Goal: Register for event/course

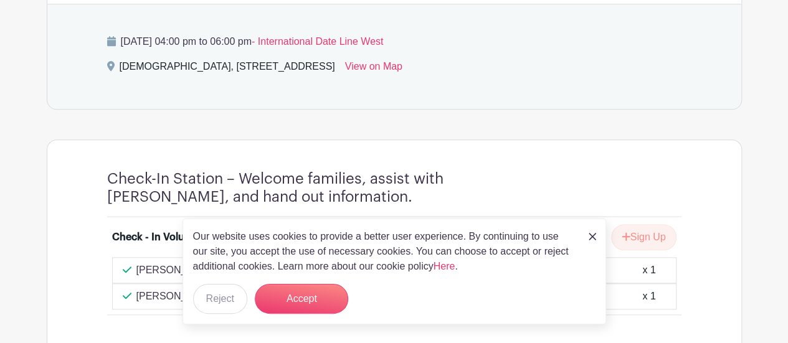
scroll to position [560, 0]
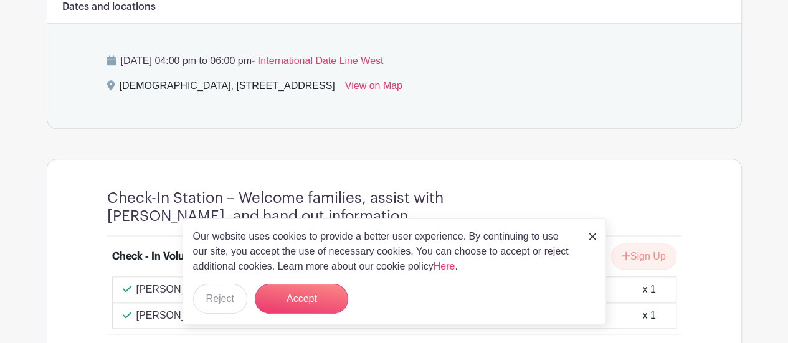
click at [587, 240] on div "Our website uses cookies to provide a better user experience. By continuing to …" at bounding box center [393, 272] width 423 height 106
click at [592, 236] on img at bounding box center [592, 236] width 7 height 7
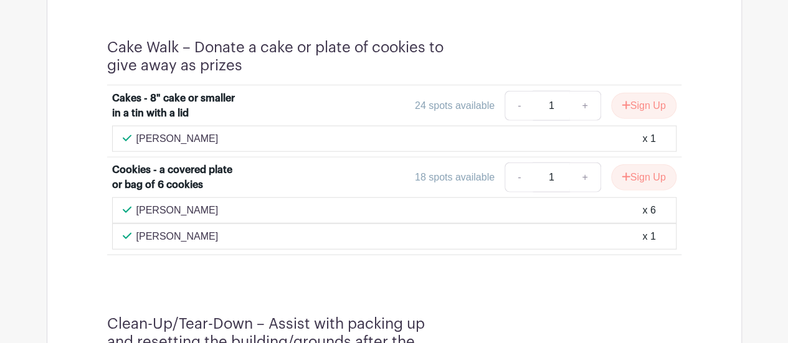
scroll to position [1432, 0]
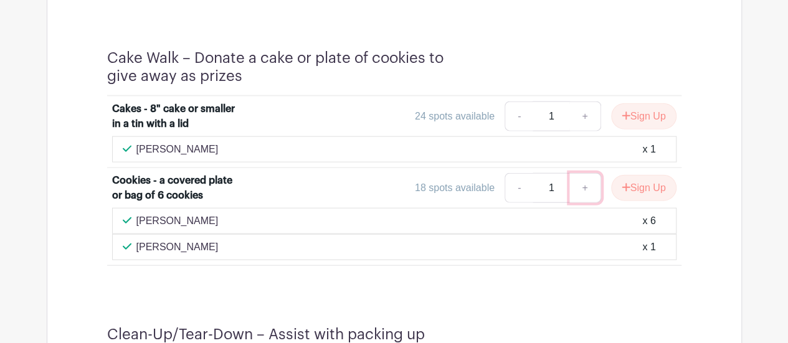
click at [585, 182] on link "+" at bounding box center [584, 188] width 31 height 30
type input "4"
click at [635, 182] on button "Sign Up" at bounding box center [643, 188] width 65 height 26
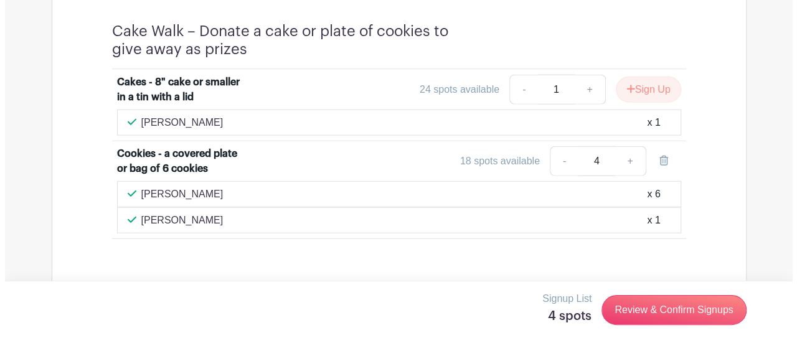
scroll to position [1455, 0]
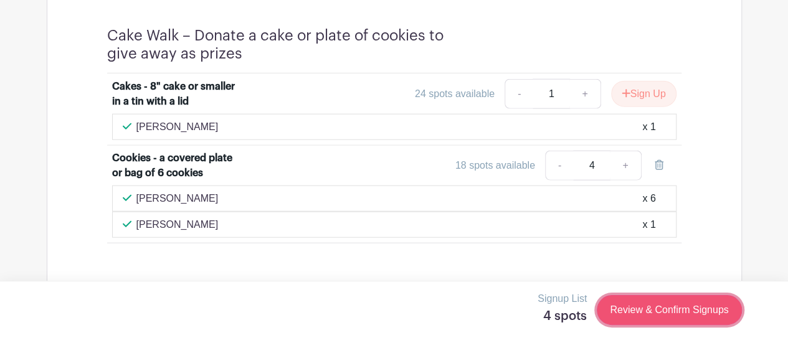
click at [663, 319] on link "Review & Confirm Signups" at bounding box center [669, 310] width 144 height 30
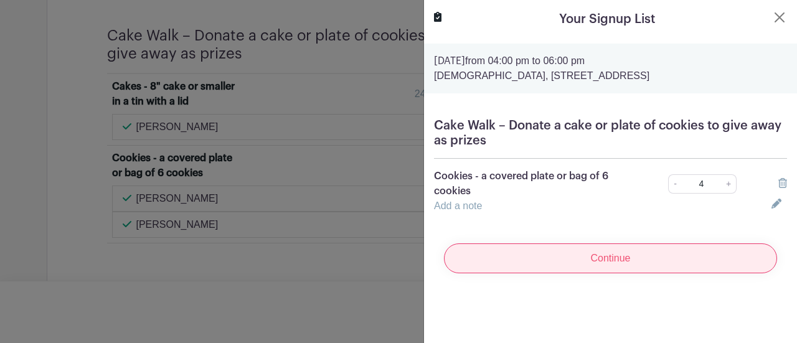
click at [605, 255] on input "Continue" at bounding box center [610, 259] width 333 height 30
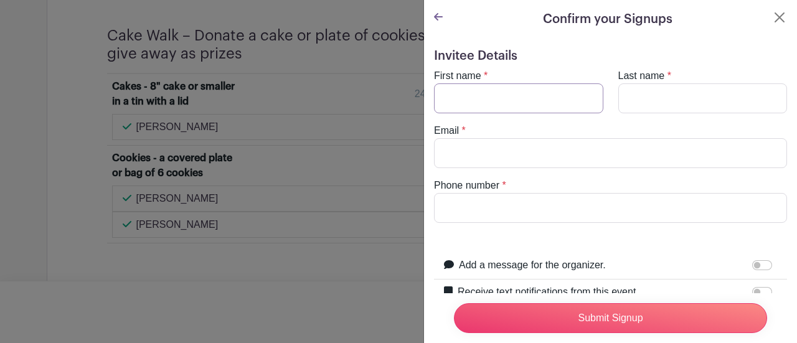
click at [482, 93] on input "First name" at bounding box center [518, 98] width 169 height 30
type input "[PERSON_NAME]"
type input "[EMAIL_ADDRESS][DOMAIN_NAME]"
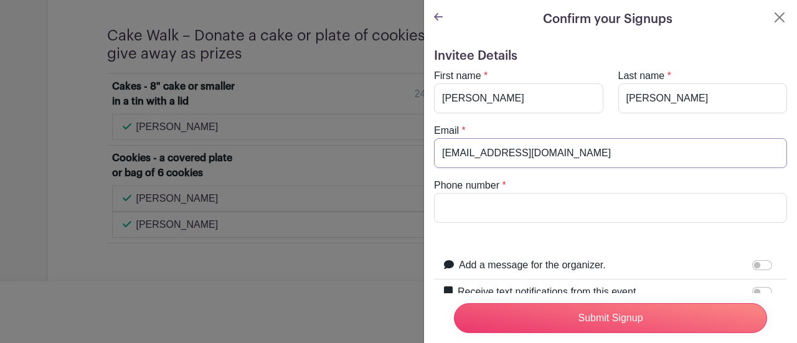
type input "2693700123"
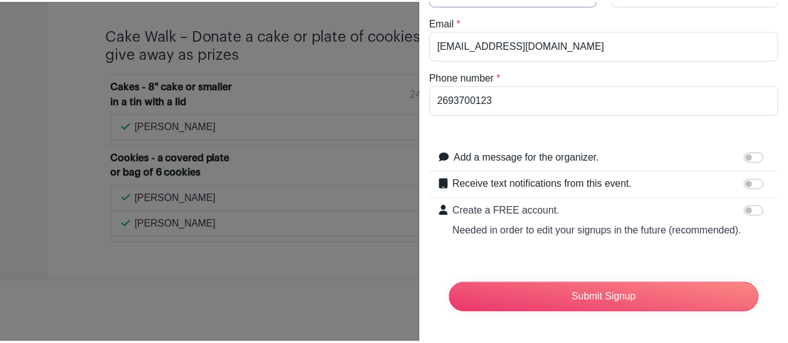
scroll to position [130, 0]
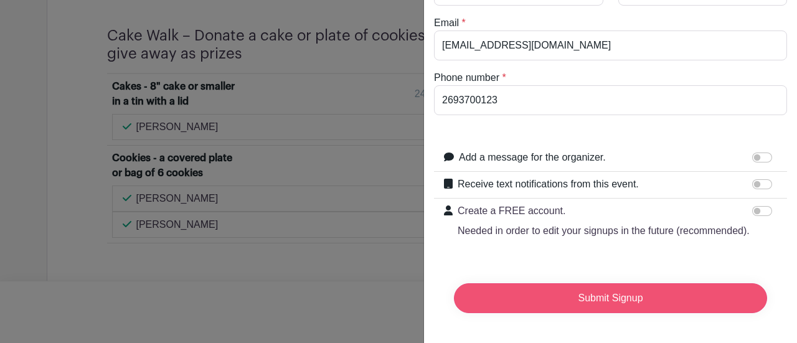
click at [587, 297] on input "Submit Signup" at bounding box center [610, 298] width 313 height 30
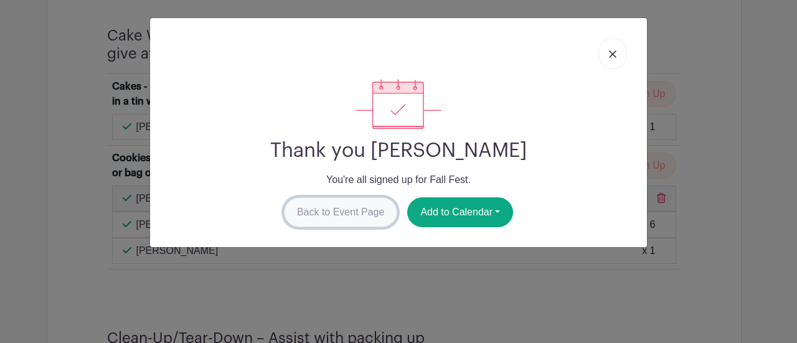
click at [344, 226] on link "Back to Event Page" at bounding box center [341, 212] width 114 height 30
